Goal: Information Seeking & Learning: Learn about a topic

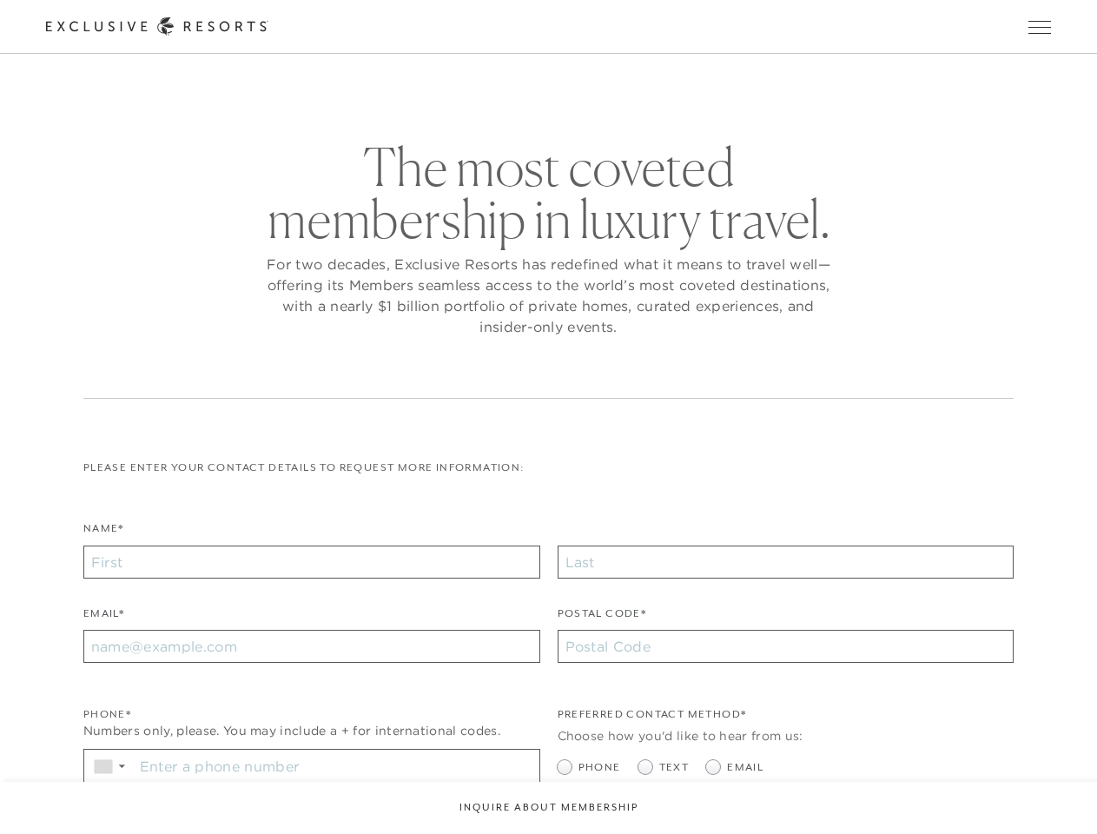
checkbox input "false"
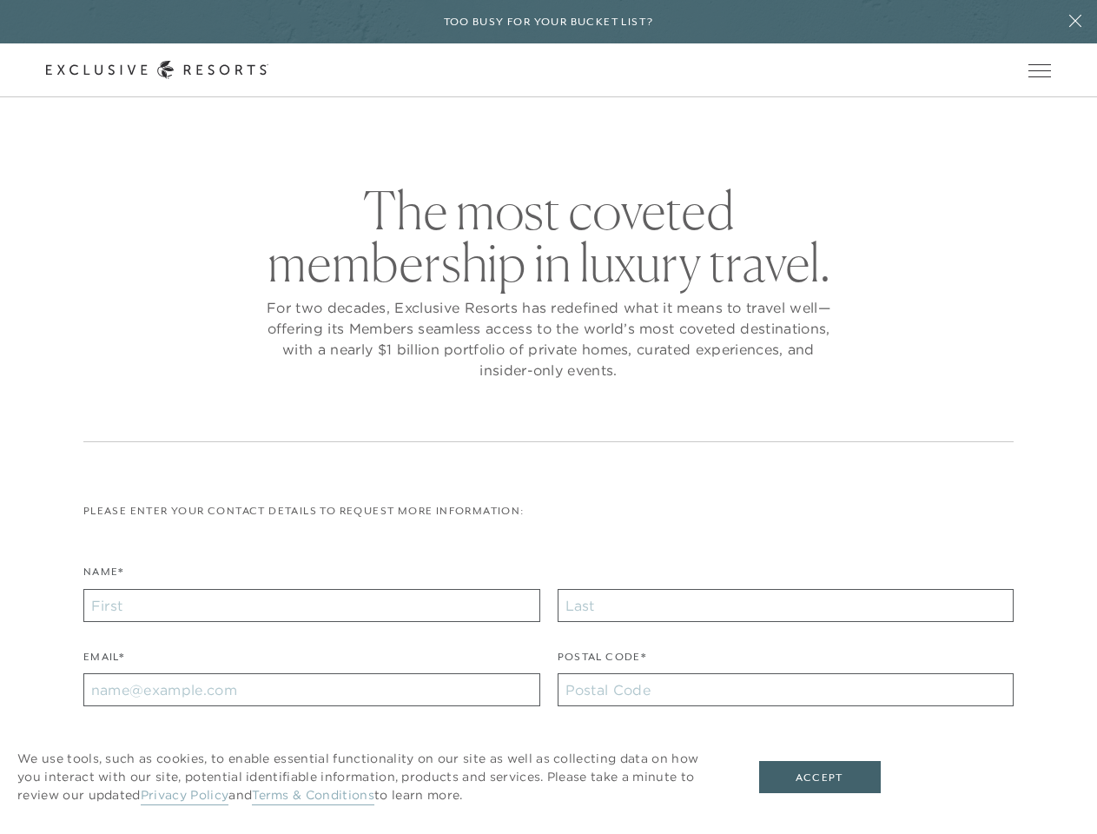
click at [548, 417] on div "The most coveted membership in luxury travel. For two decades, Exclusive Resort…" at bounding box center [548, 313] width 930 height 258
click at [548, 22] on h6 "Too busy for your bucket list?" at bounding box center [549, 22] width 210 height 17
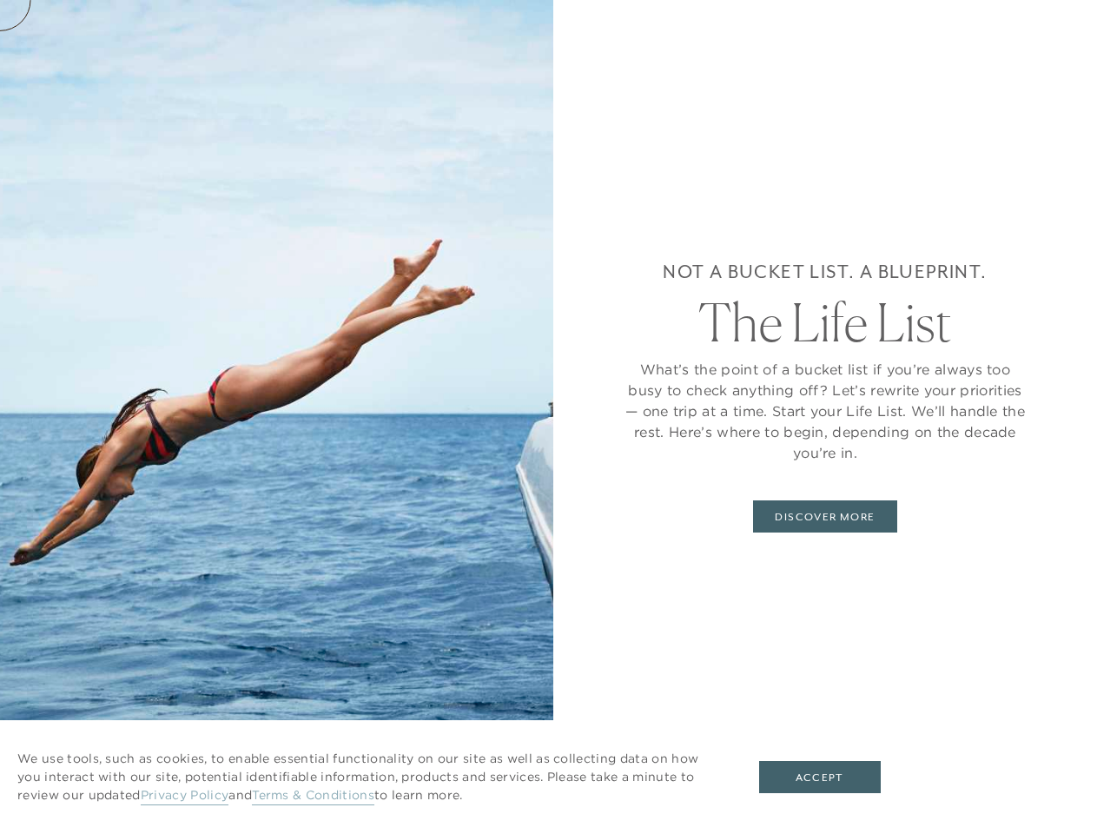
click at [1075, 22] on icon at bounding box center [1075, 21] width 12 height 12
click at [1045, 70] on div "Not a bucket list. A blueprint. The Life List What’s the point of a bucket list…" at bounding box center [825, 417] width 544 height 834
click at [1045, 124] on div "Not a bucket list. A blueprint. The Life List What’s the point of a bucket list…" at bounding box center [825, 417] width 544 height 834
click at [831, 777] on button "Accept" at bounding box center [820, 777] width 122 height 33
